Goal: Task Accomplishment & Management: Use online tool/utility

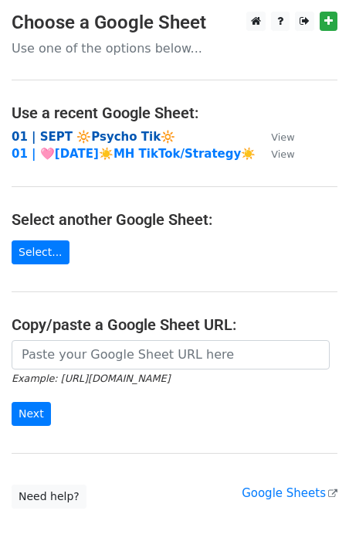
click at [104, 134] on strong "01 | SEPT 🔆Psycho Tik🔆" at bounding box center [94, 137] width 164 height 14
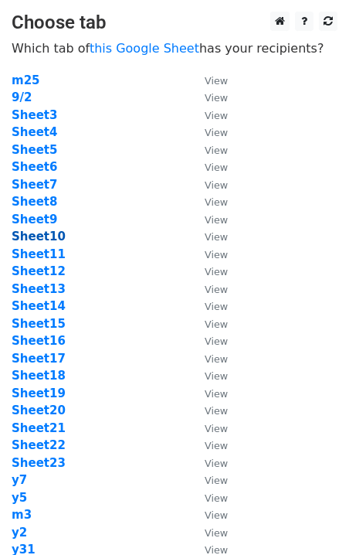
click at [41, 238] on strong "Sheet10" at bounding box center [39, 236] width 54 height 14
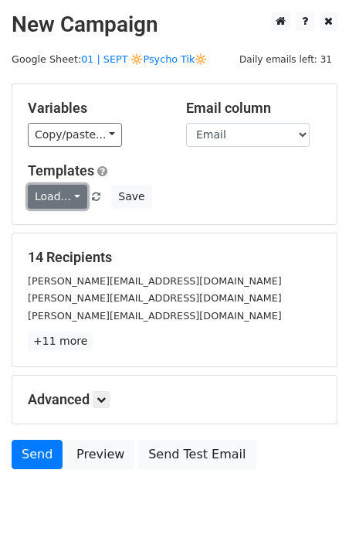
click at [59, 195] on link "Load..." at bounding box center [57, 197] width 59 height 24
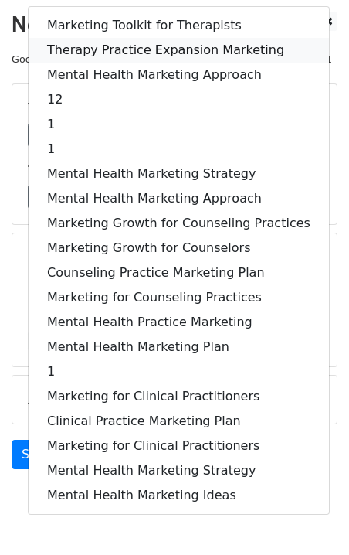
click at [142, 46] on link "Therapy Practice Expansion Marketing" at bounding box center [179, 50] width 301 height 25
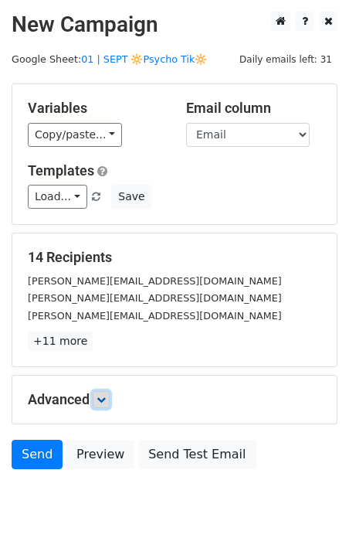
click at [106, 398] on icon at bounding box center [101, 399] width 9 height 9
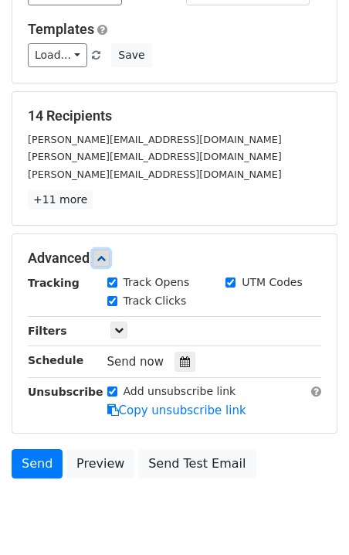
scroll to position [196, 0]
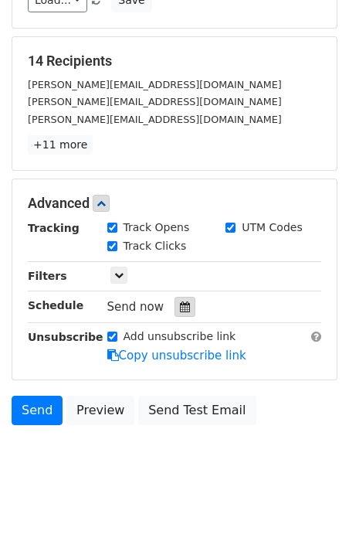
click at [175, 300] on div at bounding box center [185, 307] width 21 height 20
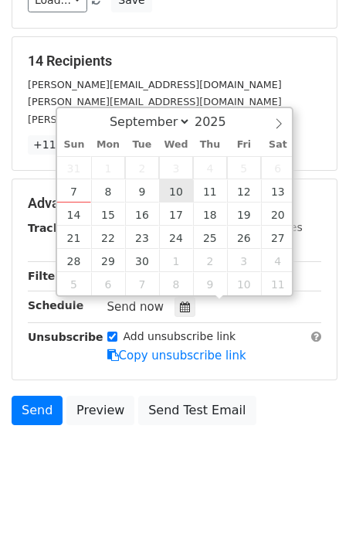
type input "2025-09-10 12:00"
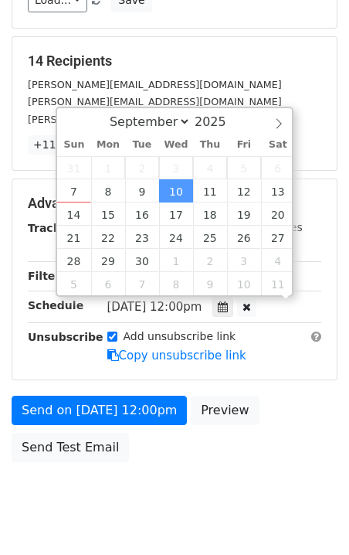
scroll to position [1, 0]
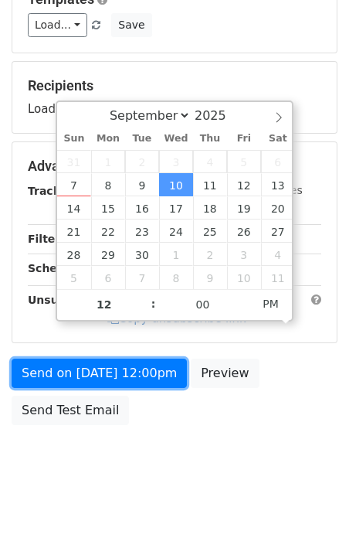
click at [132, 372] on form "Variables Copy/paste... {{Name}} {{Email}} Email column Name Email Templates Lo…" at bounding box center [175, 172] width 326 height 521
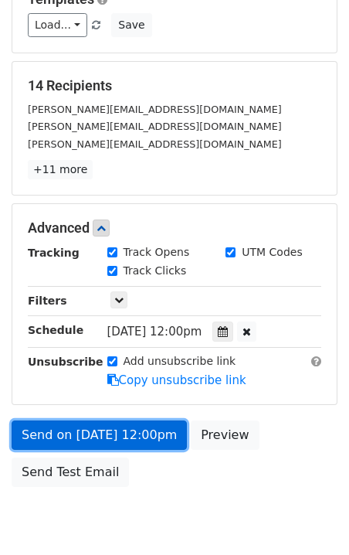
click at [93, 421] on link "Send on Sep 10 at 12:00pm" at bounding box center [99, 434] width 175 height 29
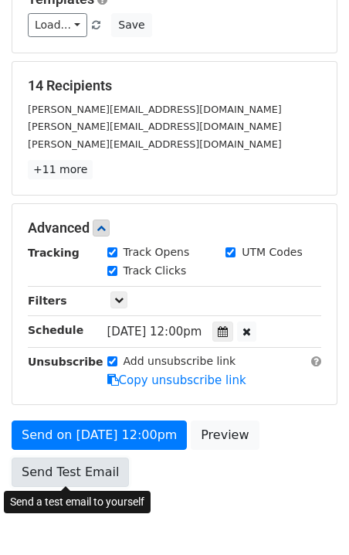
click at [94, 471] on link "Send Test Email" at bounding box center [70, 471] width 117 height 29
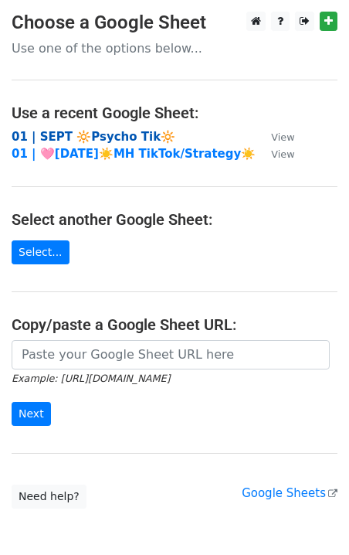
click at [83, 141] on strong "01 | SEPT 🔆Psycho Tik🔆" at bounding box center [94, 137] width 164 height 14
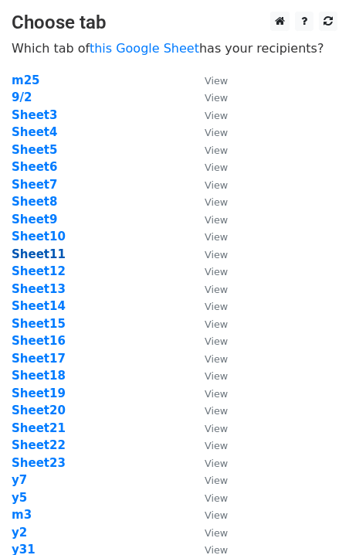
click at [42, 254] on strong "Sheet11" at bounding box center [39, 254] width 54 height 14
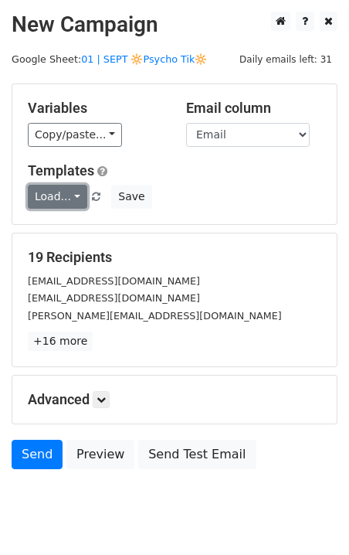
click at [63, 188] on link "Load..." at bounding box center [57, 197] width 59 height 24
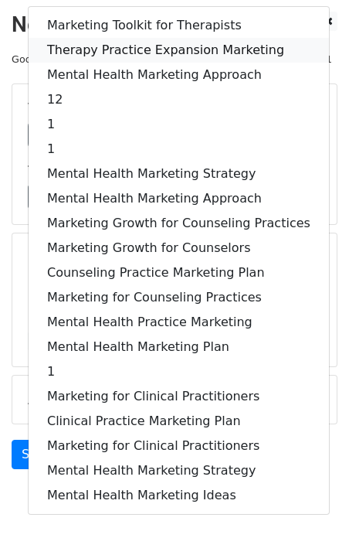
click at [127, 41] on link "Therapy Practice Expansion Marketing" at bounding box center [179, 50] width 301 height 25
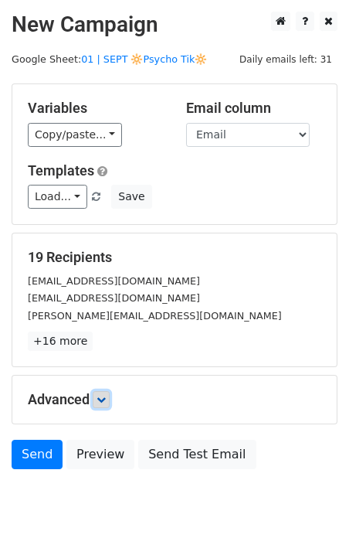
click at [106, 403] on link at bounding box center [101, 399] width 17 height 17
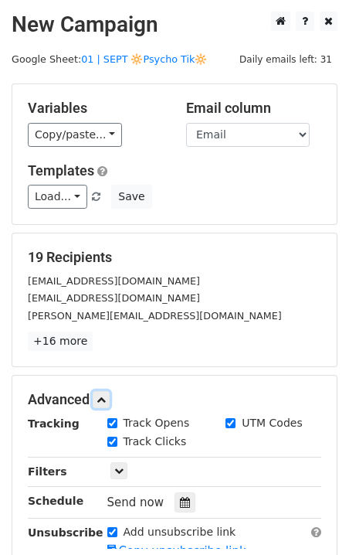
scroll to position [196, 0]
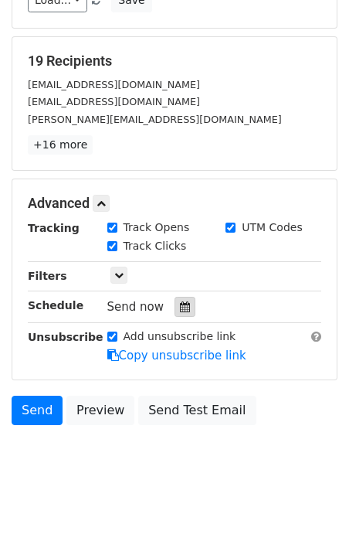
click at [178, 298] on div at bounding box center [185, 307] width 21 height 20
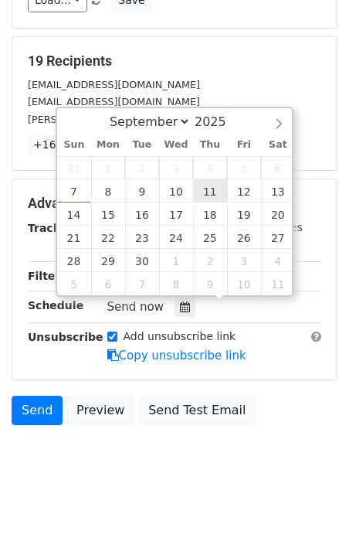
type input "2025-09-11 12:00"
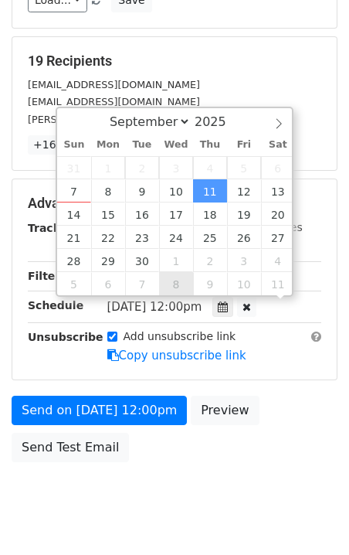
scroll to position [172, 0]
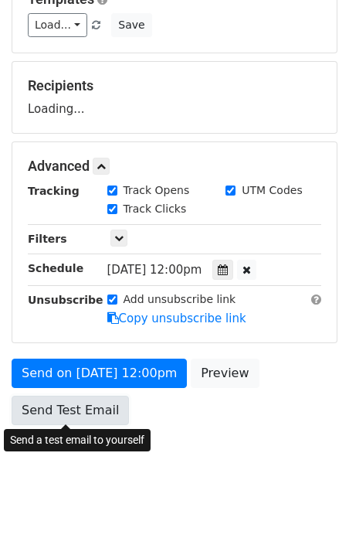
click at [95, 410] on link "Send Test Email" at bounding box center [70, 410] width 117 height 29
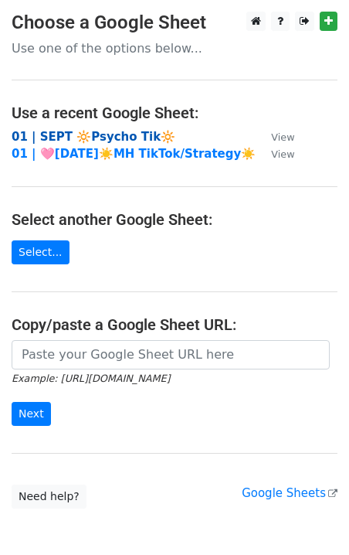
click at [59, 138] on strong "01 | SEPT 🔆Psycho Tik🔆" at bounding box center [94, 137] width 164 height 14
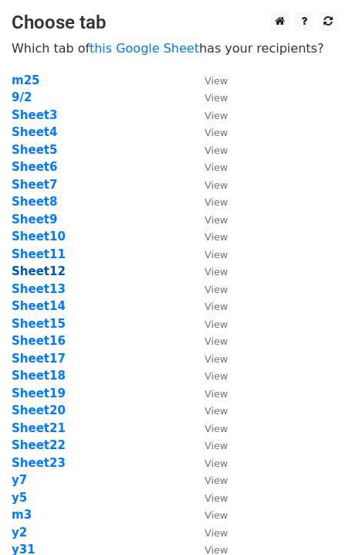
click at [23, 267] on strong "Sheet12" at bounding box center [39, 271] width 54 height 14
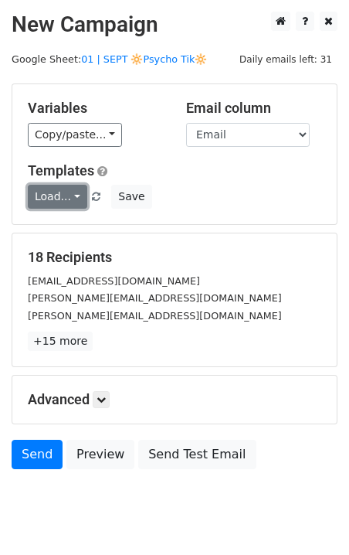
click at [43, 190] on link "Load..." at bounding box center [57, 197] width 59 height 24
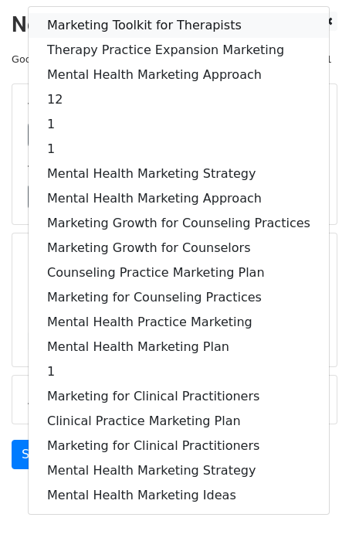
click at [123, 17] on link "Marketing Toolkit for Therapists" at bounding box center [179, 25] width 301 height 25
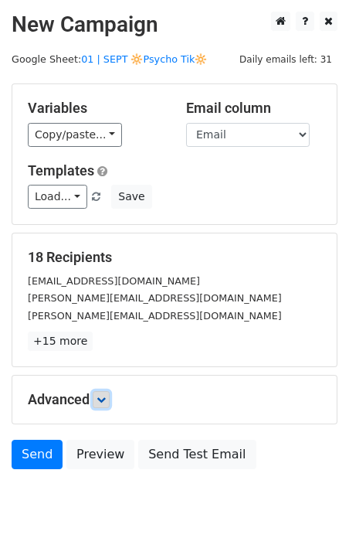
click at [106, 403] on icon at bounding box center [101, 399] width 9 height 9
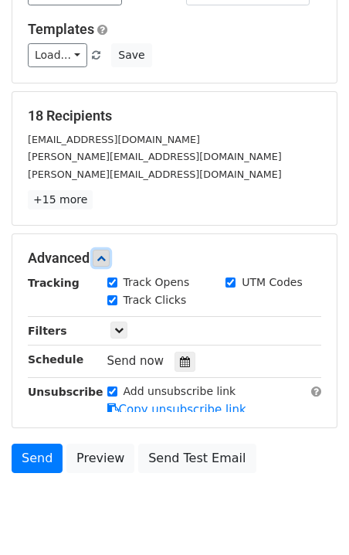
scroll to position [196, 0]
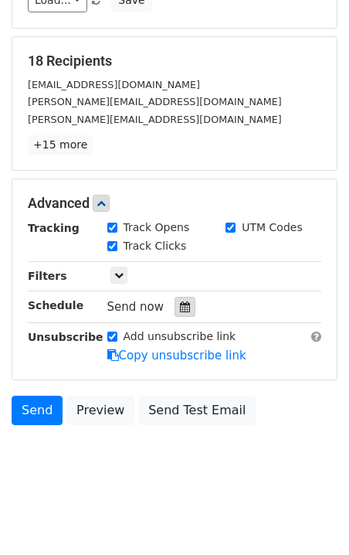
click at [176, 297] on div at bounding box center [185, 307] width 21 height 20
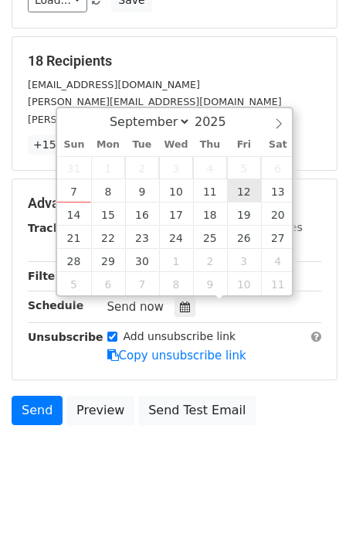
type input "[DATE] 12:00"
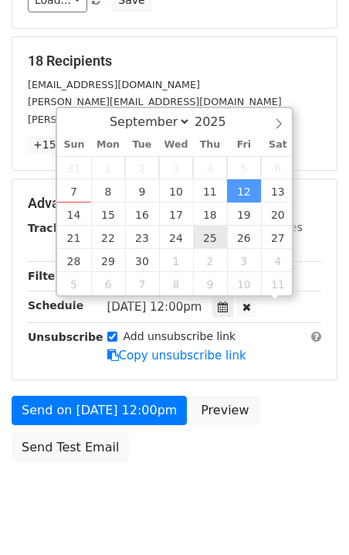
scroll to position [172, 0]
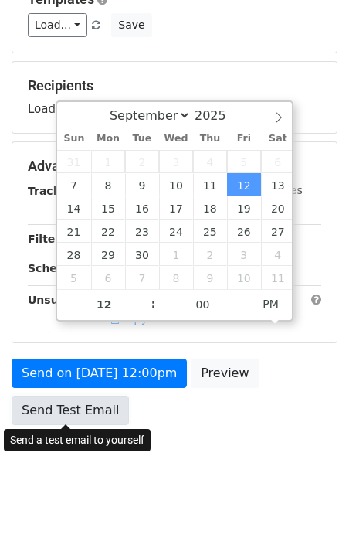
click at [90, 413] on form "Variables Copy/paste... {{Name}} {{Email}} Email column Name Email Templates Lo…" at bounding box center [175, 172] width 326 height 521
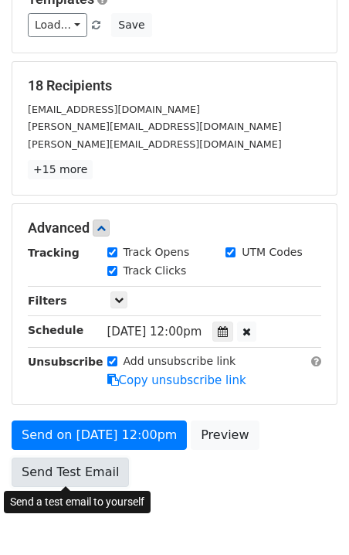
click at [83, 472] on link "Send Test Email" at bounding box center [70, 471] width 117 height 29
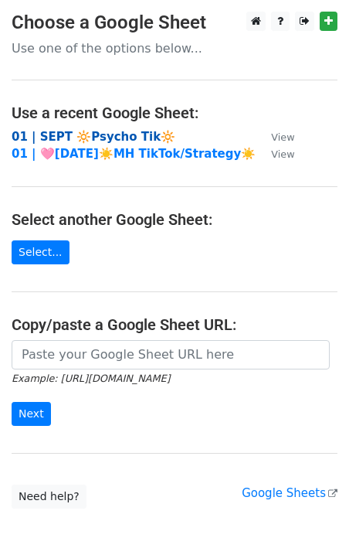
click at [104, 130] on strong "01 | SEPT 🔆Psycho Tik🔆" at bounding box center [94, 137] width 164 height 14
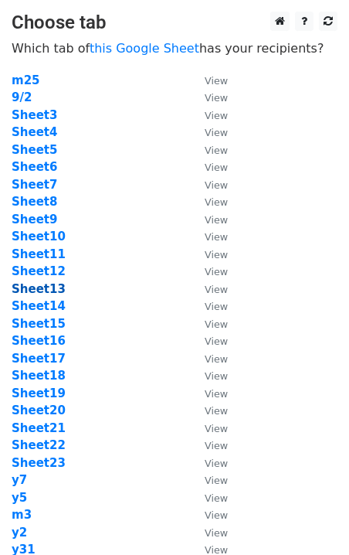
click at [50, 293] on strong "Sheet13" at bounding box center [39, 289] width 54 height 14
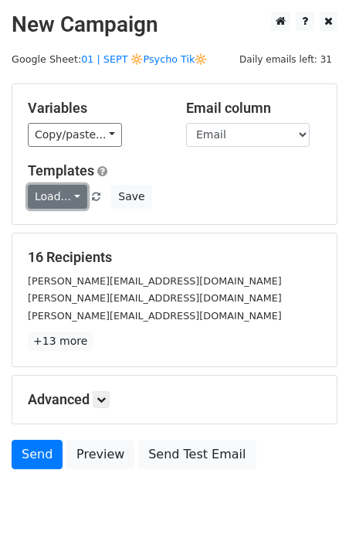
click at [49, 195] on link "Load..." at bounding box center [57, 197] width 59 height 24
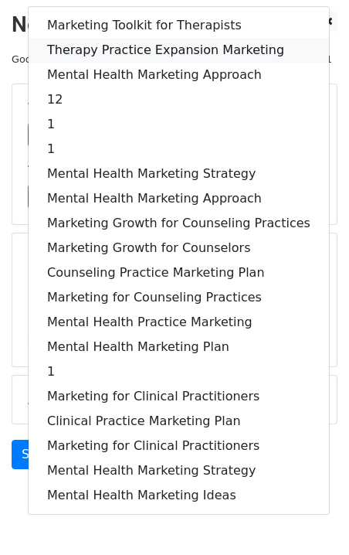
click at [161, 38] on link "Therapy Practice Expansion Marketing" at bounding box center [179, 50] width 301 height 25
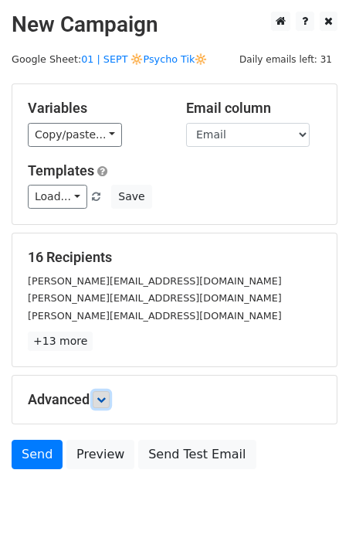
click at [106, 391] on link at bounding box center [101, 399] width 17 height 17
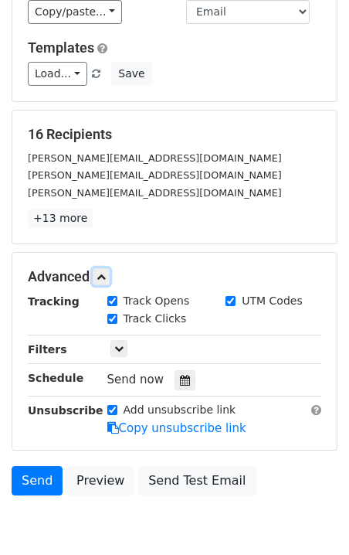
scroll to position [196, 0]
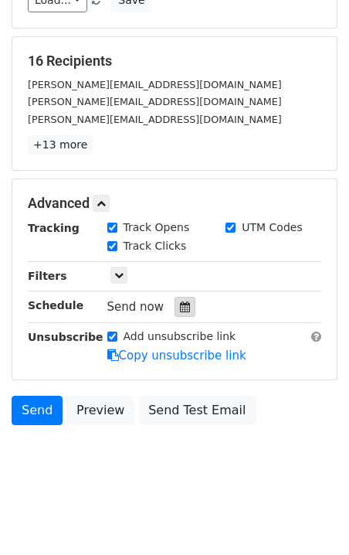
drag, startPoint x: 194, startPoint y: 311, endPoint x: 184, endPoint y: 311, distance: 10.0
click at [193, 311] on div "Send now" at bounding box center [198, 307] width 182 height 21
click at [180, 309] on icon at bounding box center [185, 306] width 10 height 11
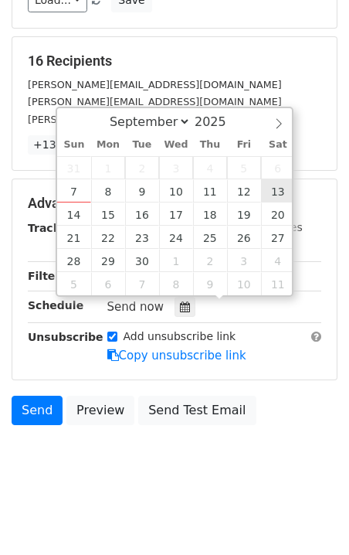
type input "[DATE] 12:00"
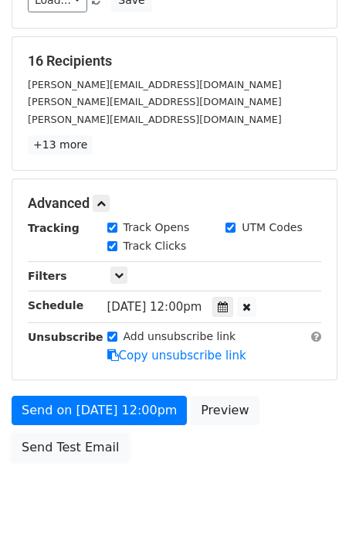
click at [93, 449] on link "Send Test Email" at bounding box center [70, 447] width 117 height 29
